Goal: Task Accomplishment & Management: Manage account settings

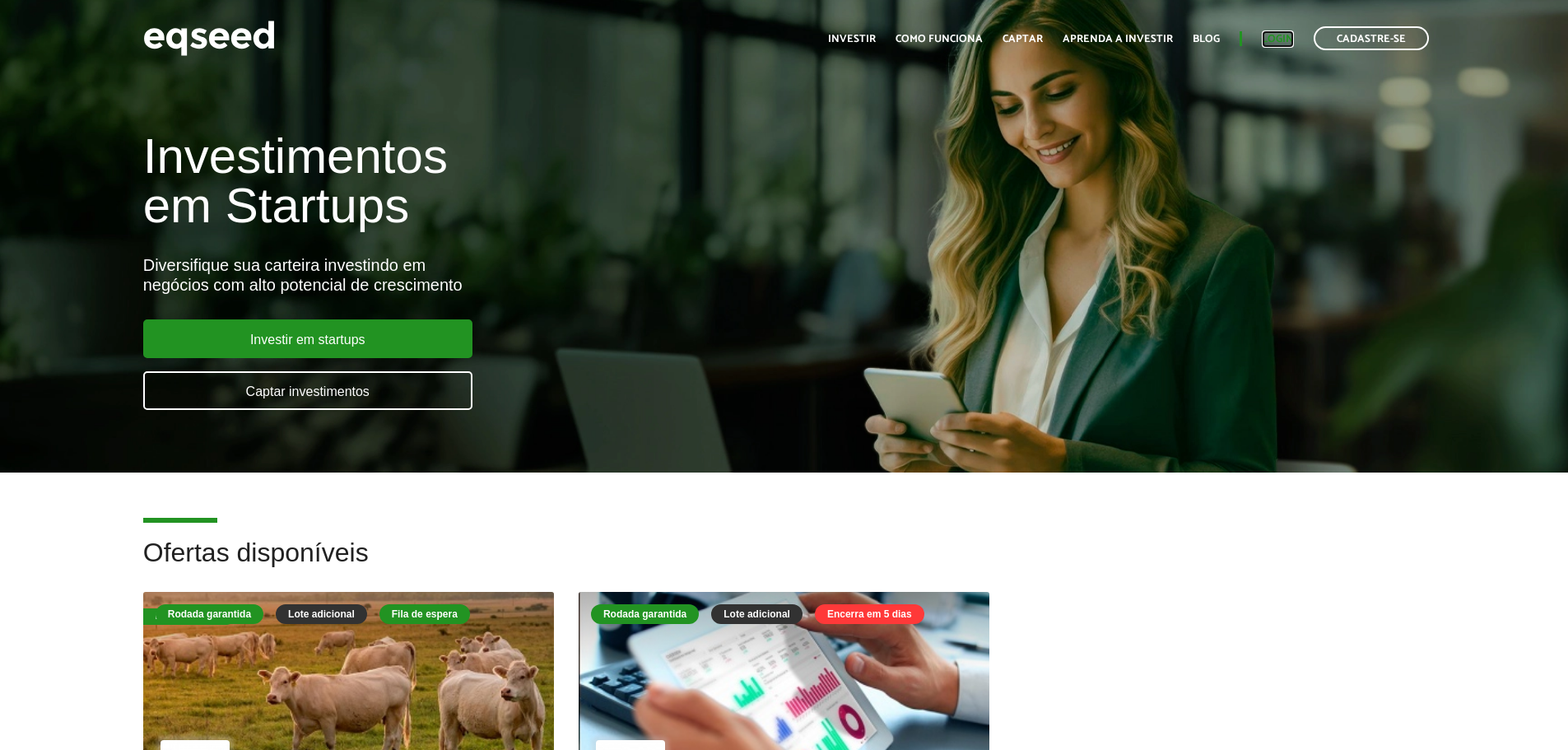
click at [1277, 35] on link "Login" at bounding box center [1277, 39] width 32 height 10
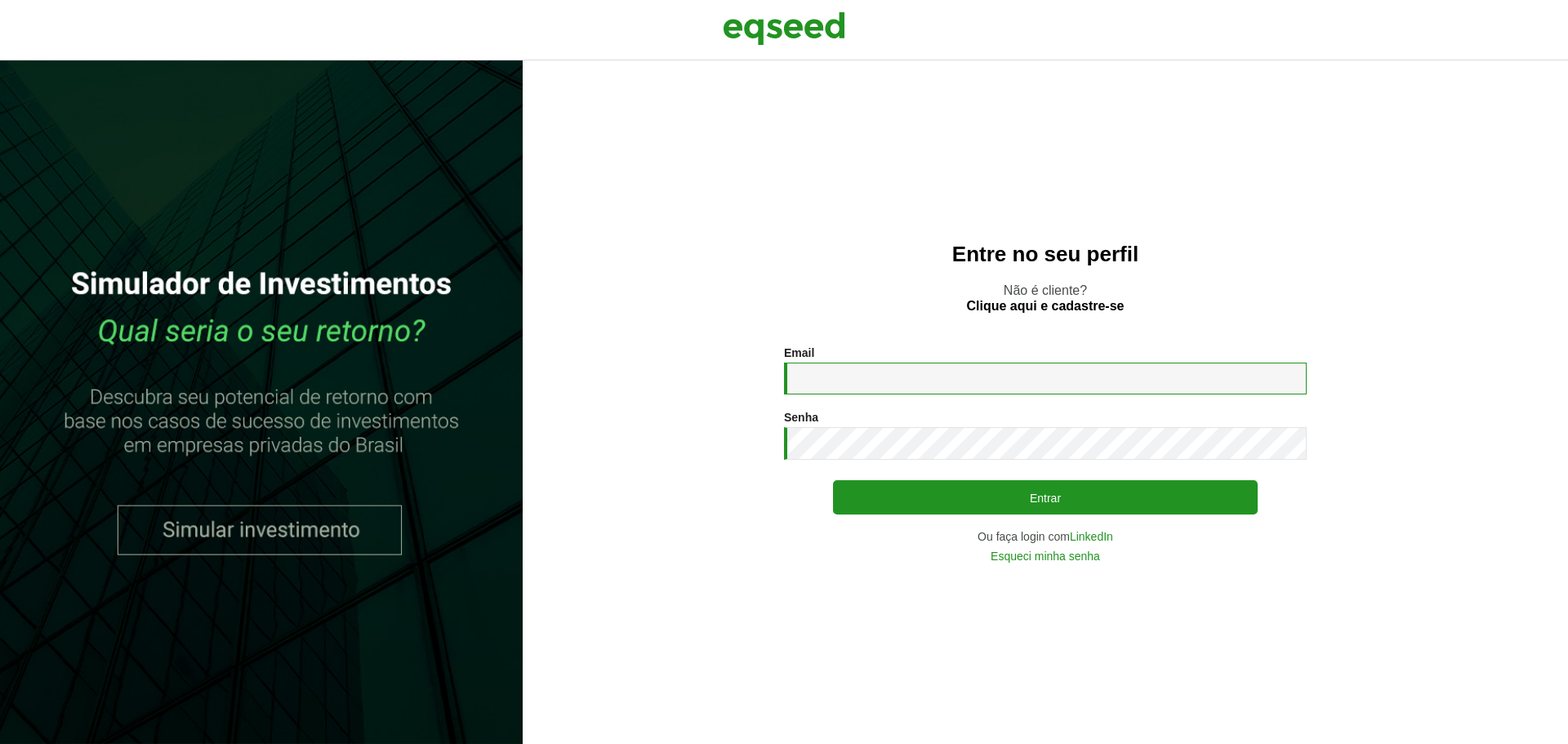
click at [893, 375] on input "Email *" at bounding box center [1045, 378] width 523 height 32
type input "**********"
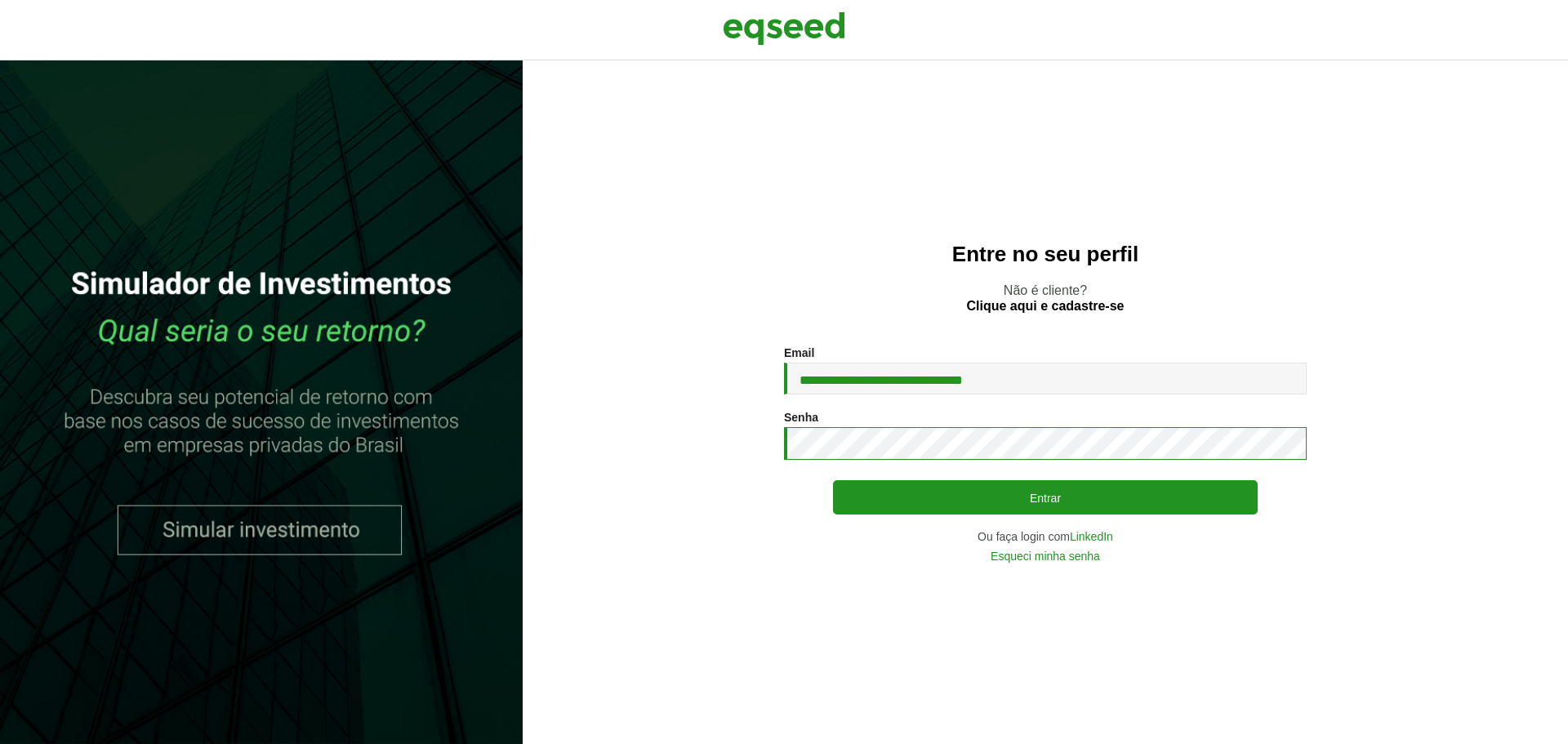
click at [833, 480] on button "Entrar" at bounding box center [1045, 497] width 425 height 34
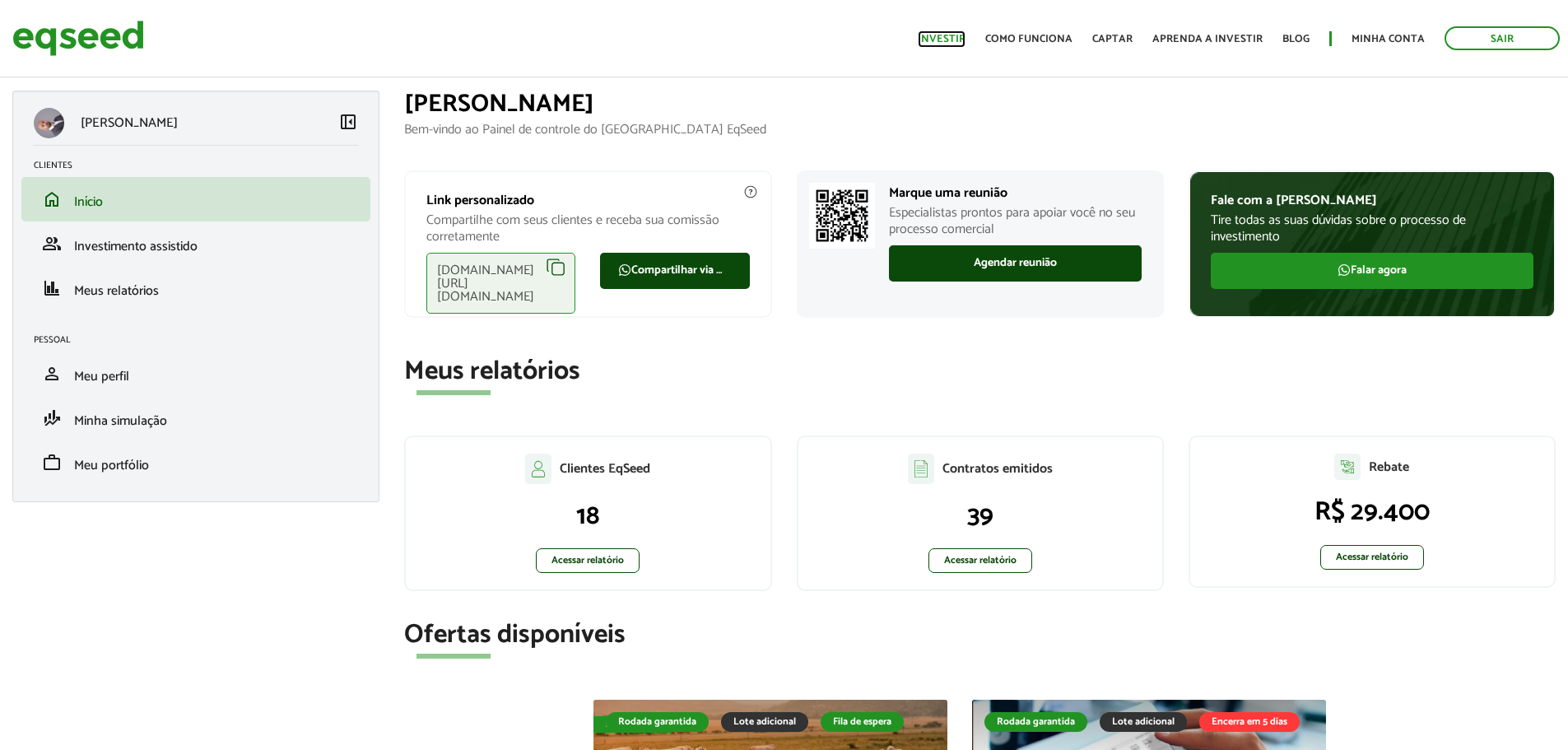
click at [941, 38] on link "Investir" at bounding box center [941, 39] width 48 height 10
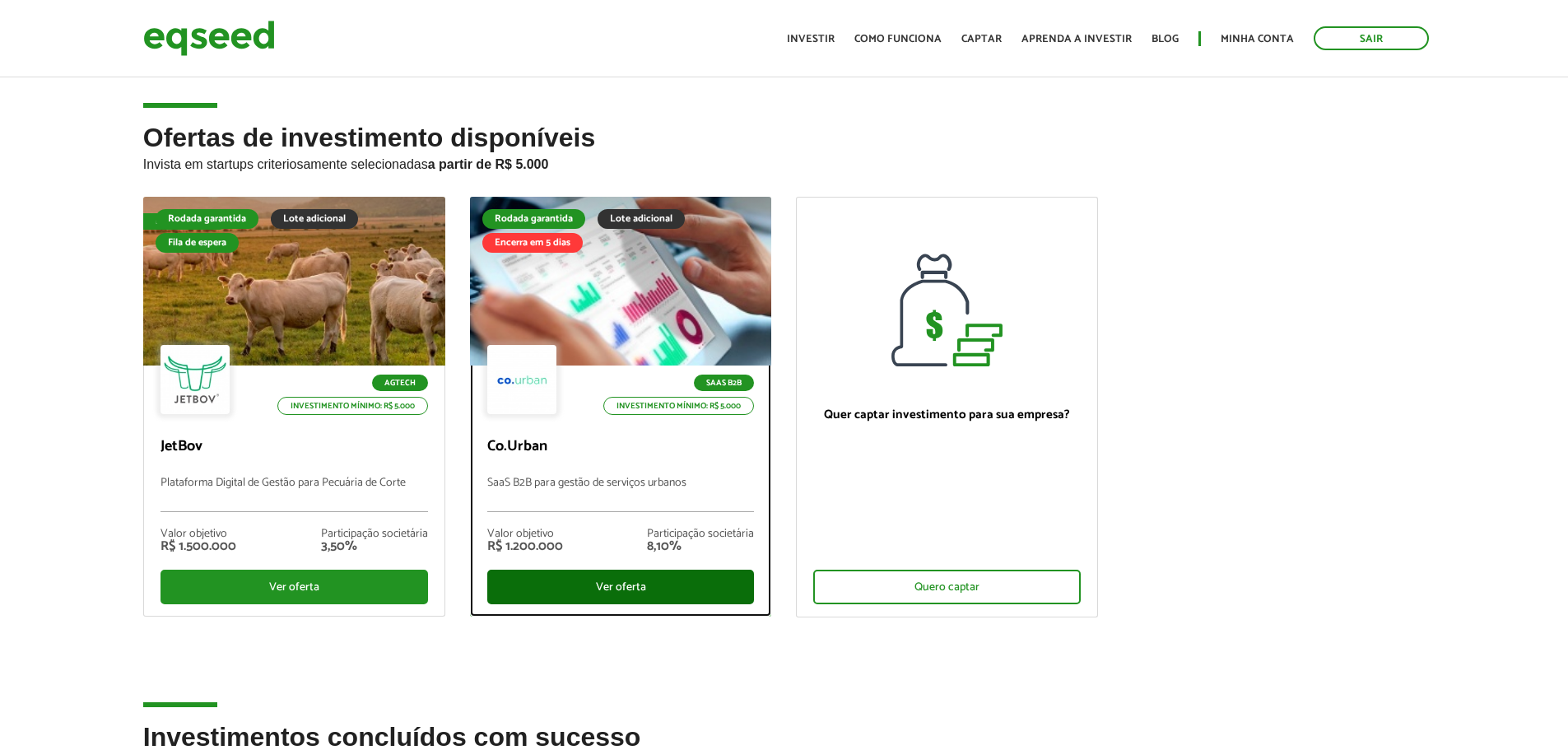
click at [598, 591] on div "Ver oferta" at bounding box center [621, 587] width 268 height 35
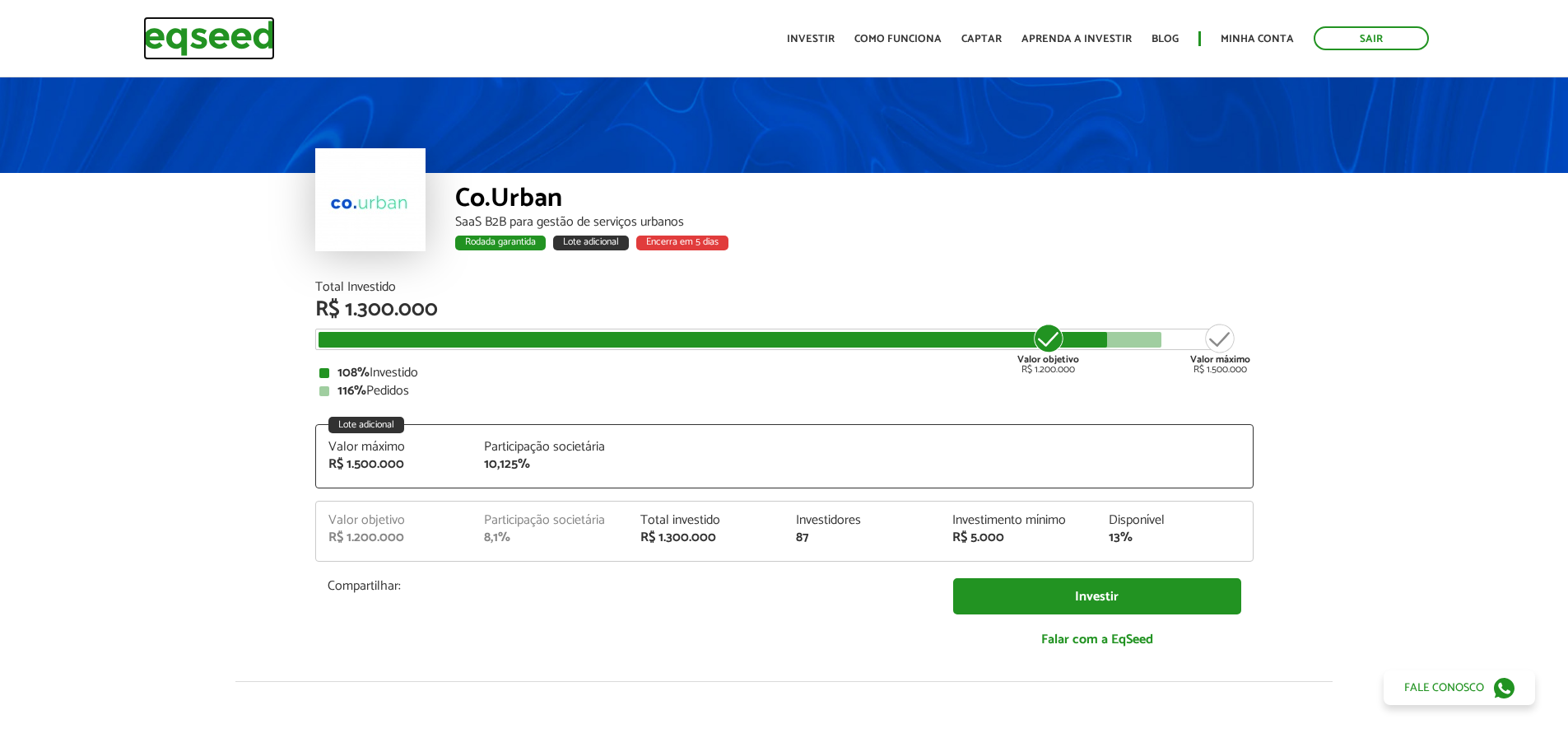
click at [245, 42] on img at bounding box center [209, 38] width 132 height 43
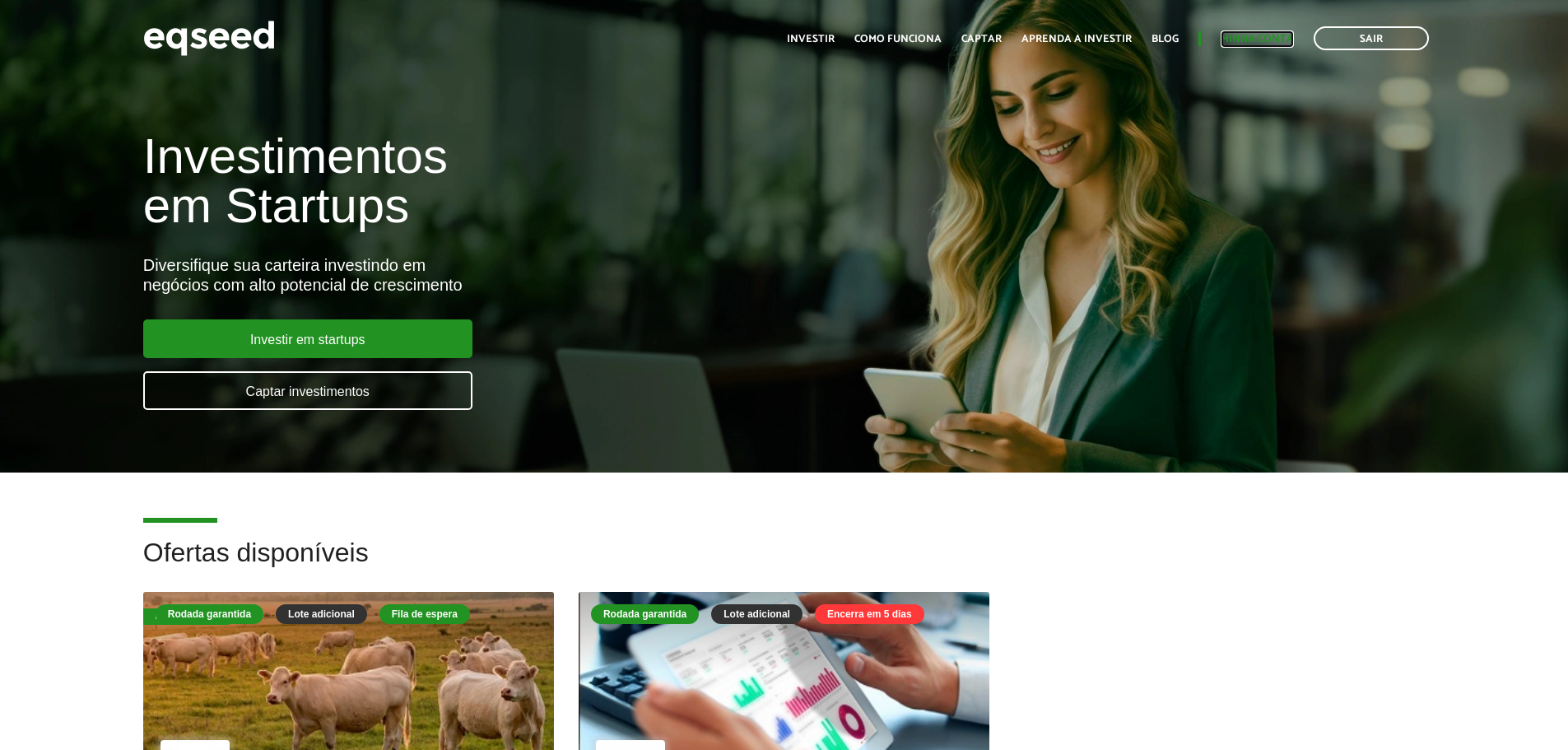
click at [1277, 39] on link "Minha conta" at bounding box center [1258, 39] width 73 height 10
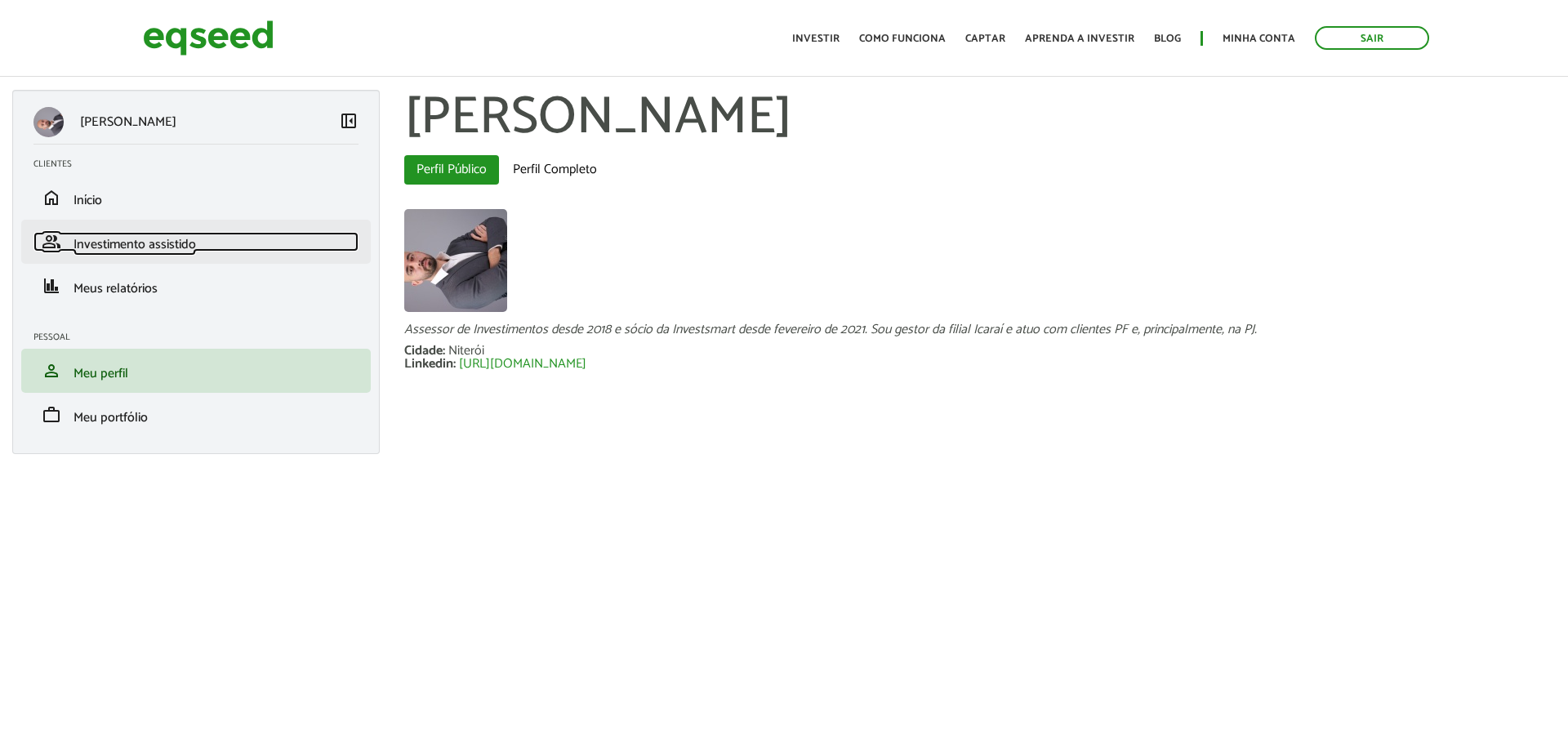
click at [149, 244] on span "Investimento assistido" at bounding box center [134, 244] width 122 height 22
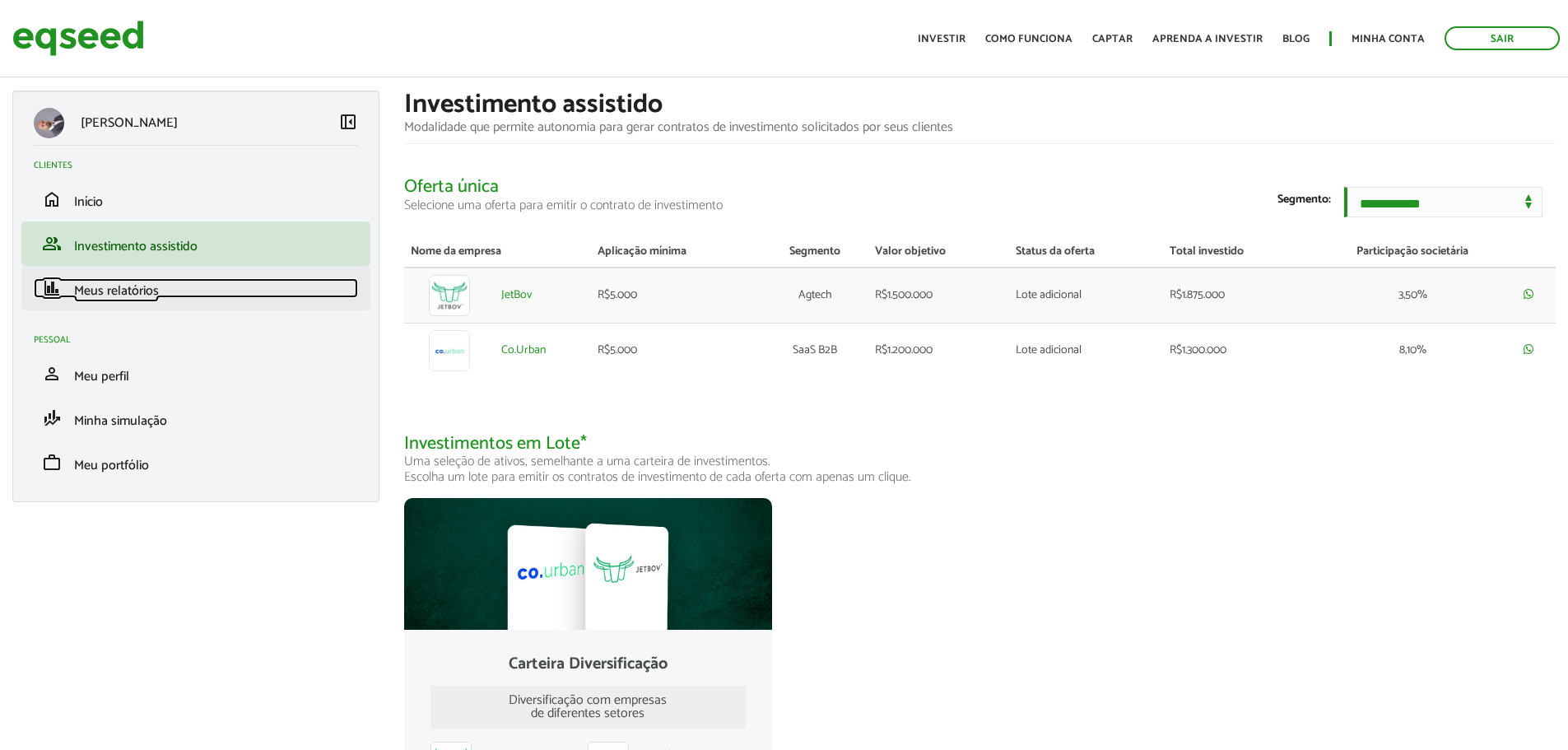
click at [129, 292] on span "Meus relatórios" at bounding box center [116, 291] width 85 height 23
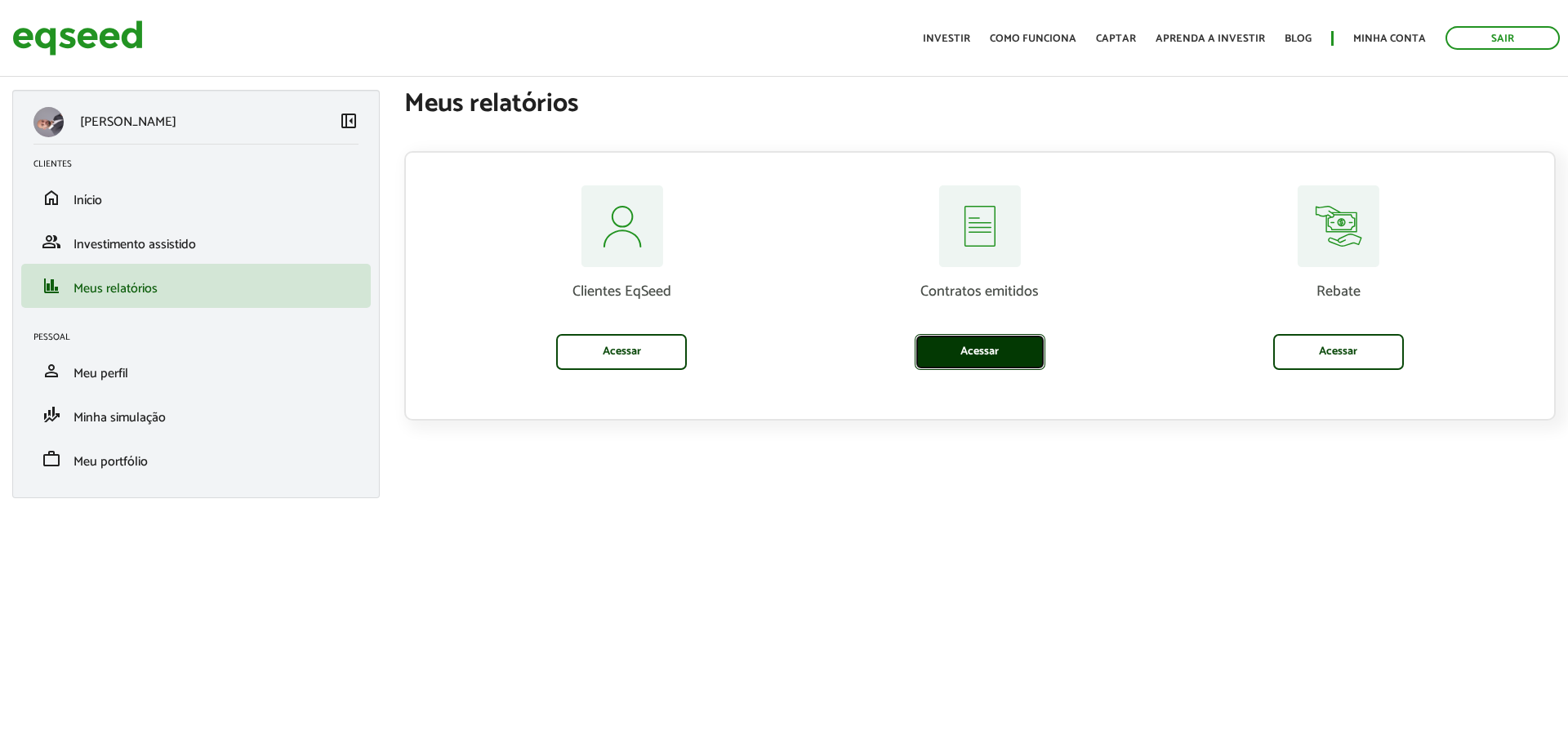
click at [957, 341] on link "Acessar" at bounding box center [980, 352] width 131 height 36
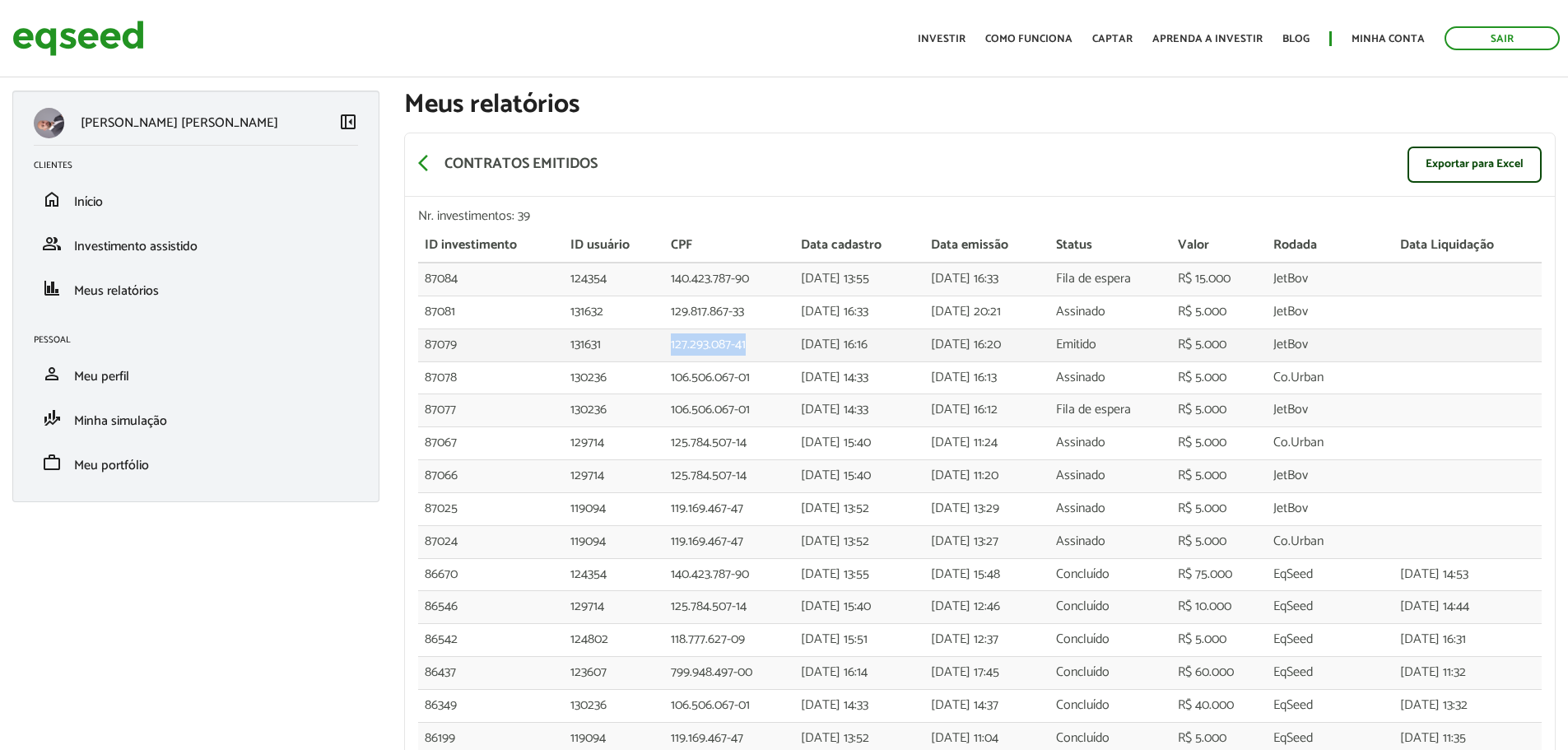
drag, startPoint x: 727, startPoint y: 350, endPoint x: 652, endPoint y: 355, distance: 75.2
click at [664, 355] on td "127.293.087-41" at bounding box center [729, 345] width 131 height 33
copy td "127.293.087-41"
drag, startPoint x: 731, startPoint y: 314, endPoint x: 647, endPoint y: 315, distance: 84.0
click at [664, 315] on td "129.817.867-33" at bounding box center [729, 312] width 131 height 33
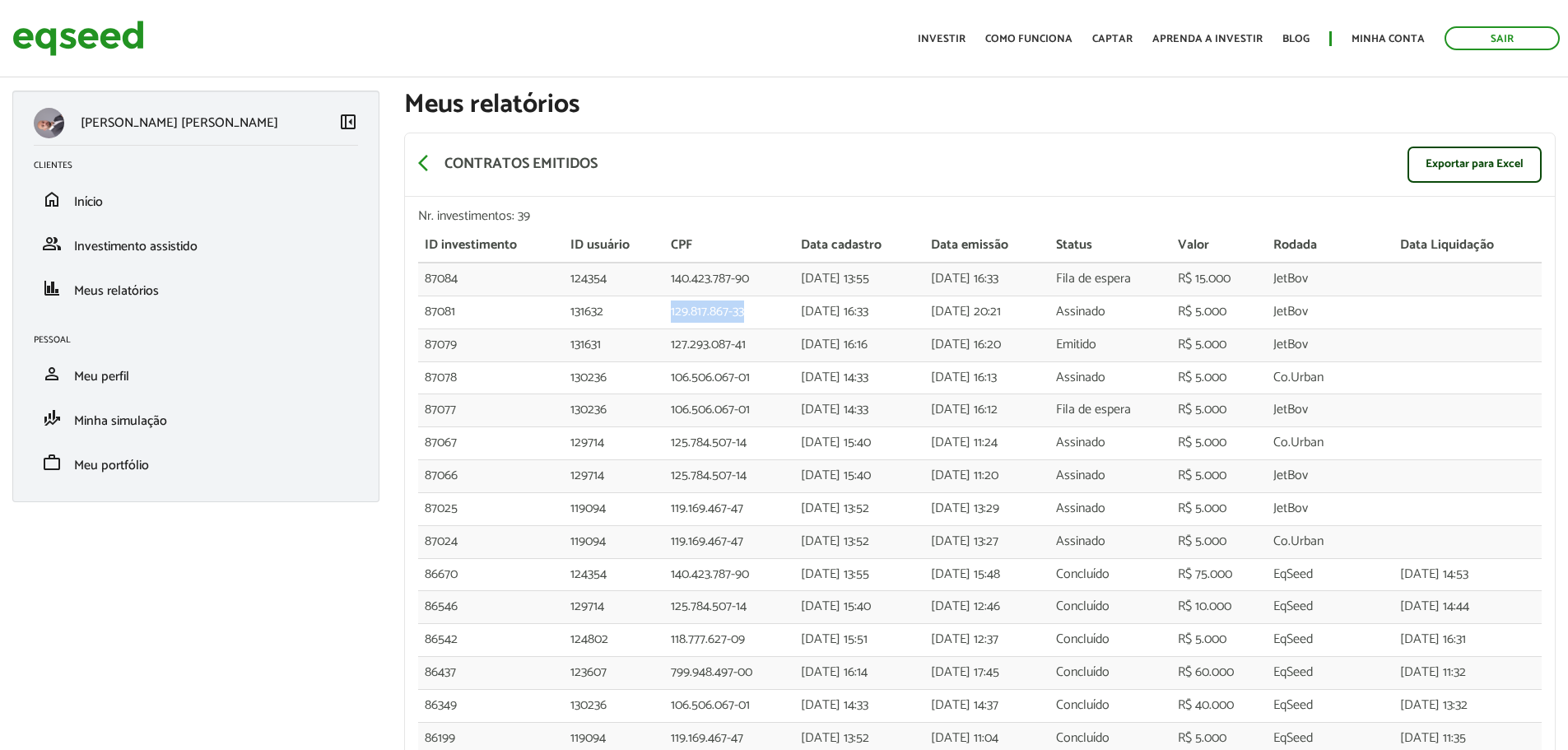
copy td "129.817.867-33"
click at [779, 158] on div "arrow_back_ios Contratos emitidos Exportar para Excel" at bounding box center [980, 165] width 1150 height 63
